Goal: Task Accomplishment & Management: Manage account settings

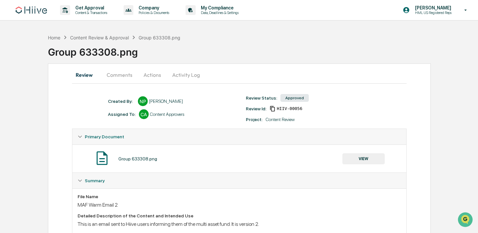
click at [149, 76] on button "Actions" at bounding box center [151, 75] width 29 height 16
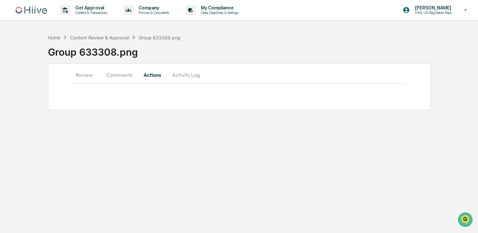
click at [116, 79] on button "Comments" at bounding box center [119, 75] width 36 height 16
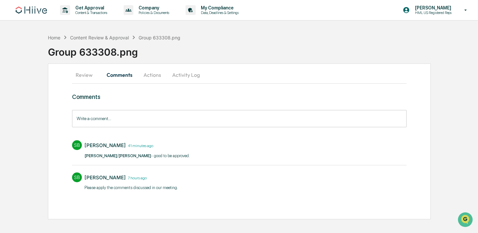
click at [159, 71] on button "Actions" at bounding box center [151, 75] width 29 height 16
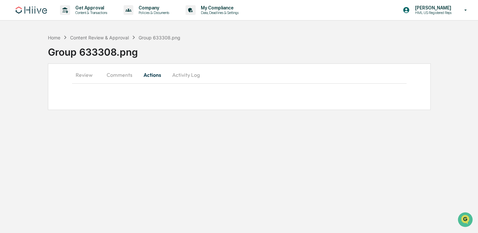
click at [126, 74] on button "Comments" at bounding box center [119, 75] width 36 height 16
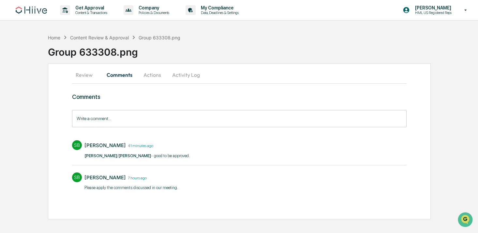
click at [149, 76] on button "Actions" at bounding box center [151, 75] width 29 height 16
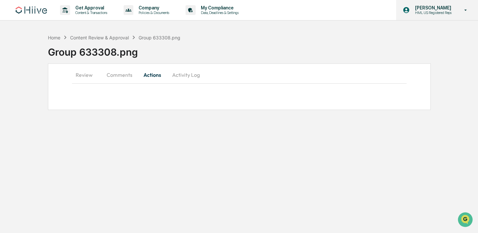
click at [456, 7] on div "[PERSON_NAME] HML US Registered Reps" at bounding box center [437, 10] width 82 height 20
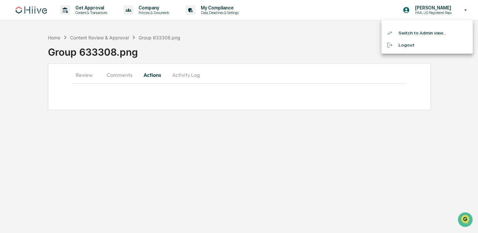
click at [441, 33] on li "Switch to Admin view..." at bounding box center [426, 33] width 91 height 12
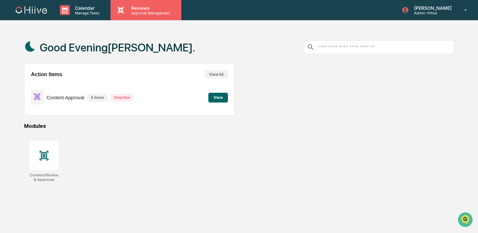
click at [139, 16] on div "Reviews Approval Management" at bounding box center [145, 10] width 70 height 20
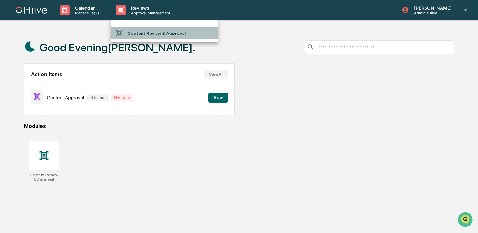
click at [142, 28] on li "Content Review & Approval" at bounding box center [164, 33] width 108 height 12
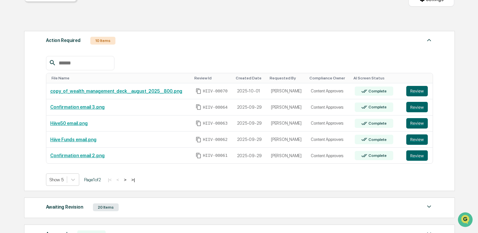
scroll to position [81, 0]
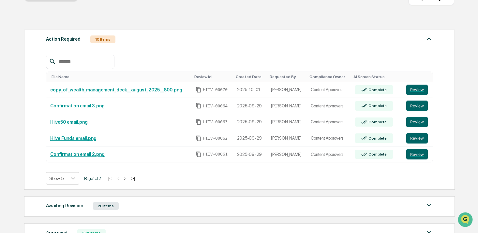
click at [128, 177] on button ">" at bounding box center [125, 179] width 7 height 6
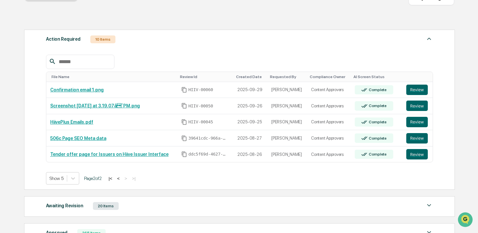
click at [122, 178] on button "<" at bounding box center [118, 179] width 7 height 6
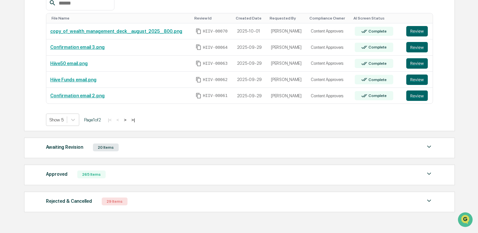
scroll to position [140, 0]
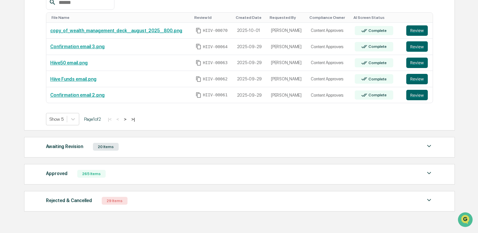
click at [146, 145] on div "Awaiting Revision 20 Items" at bounding box center [239, 146] width 387 height 9
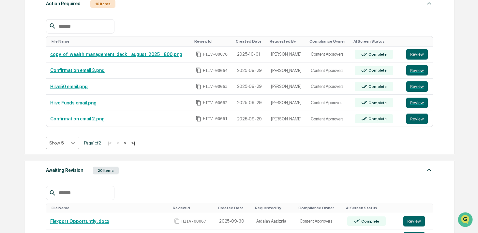
scroll to position [119, 0]
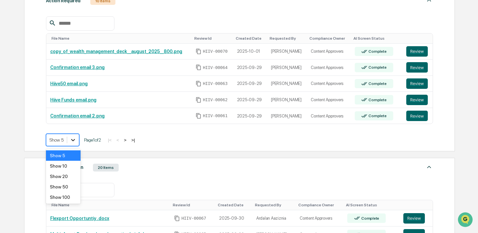
click at [73, 141] on icon at bounding box center [73, 140] width 7 height 7
click at [70, 169] on div "Show 10" at bounding box center [63, 166] width 35 height 10
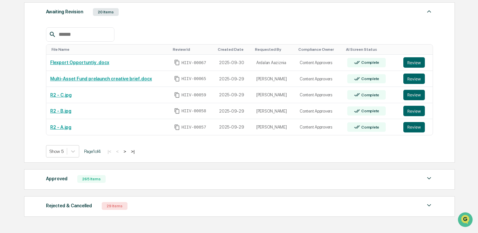
scroll to position [366, 0]
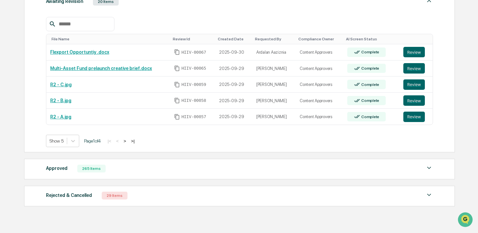
click at [152, 171] on div "Approved 265 Items" at bounding box center [239, 168] width 387 height 9
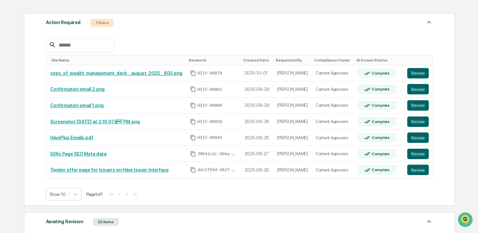
scroll to position [96, 0]
